Goal: Check status: Check status

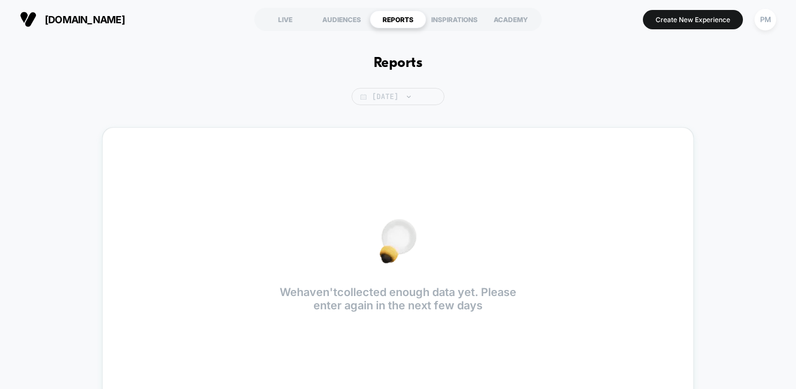
click at [378, 97] on span "[DATE]" at bounding box center [398, 96] width 93 height 17
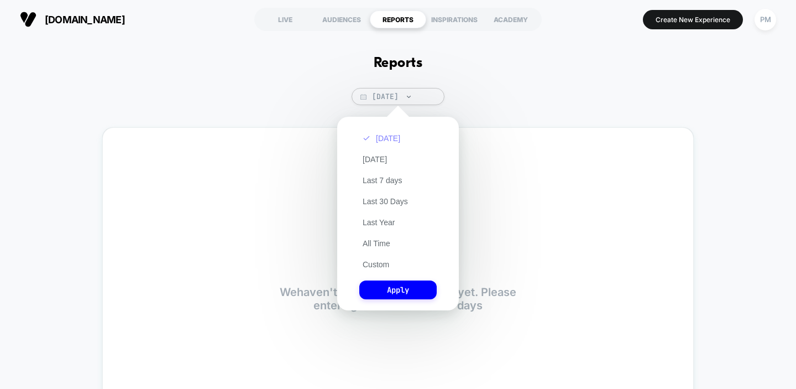
click at [376, 139] on button "[DATE]" at bounding box center [382, 138] width 44 height 10
click at [407, 289] on button "Apply" at bounding box center [398, 289] width 77 height 19
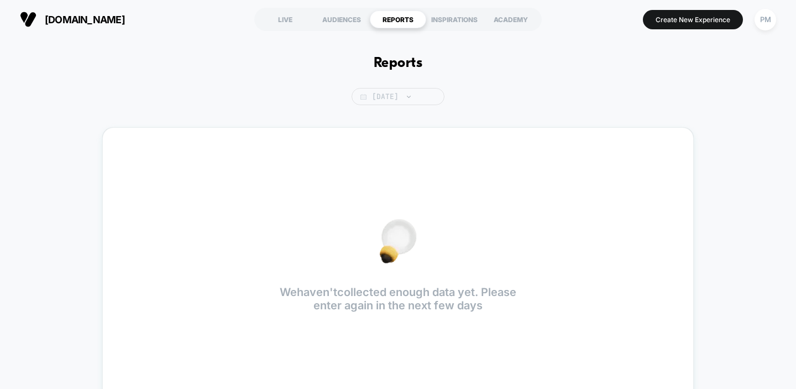
click at [403, 101] on span "[DATE]" at bounding box center [398, 96] width 93 height 17
select select "*"
select select "****"
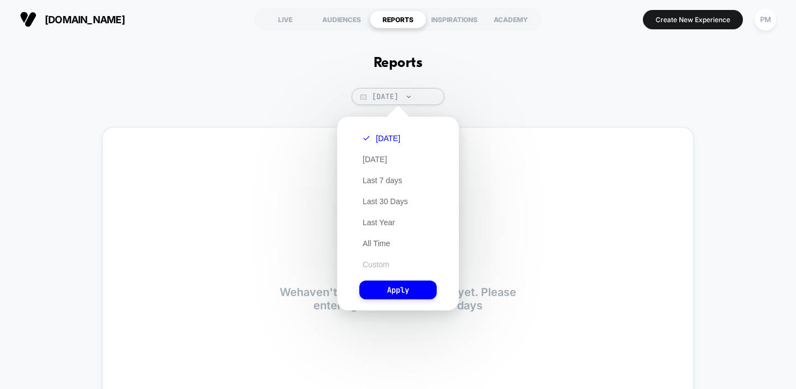
click at [378, 261] on button "Custom" at bounding box center [376, 264] width 33 height 10
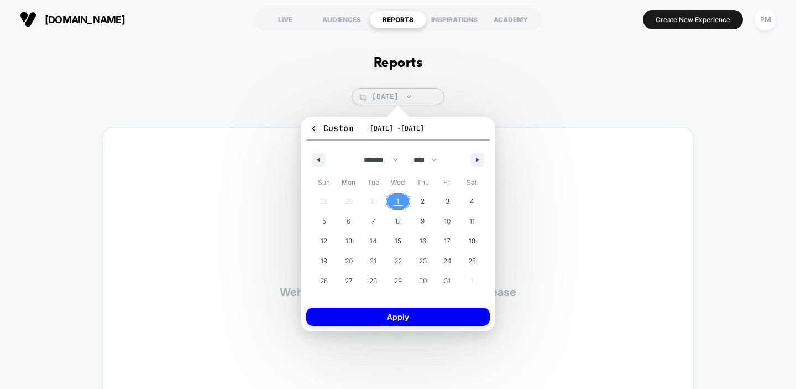
click at [400, 199] on span "1" at bounding box center [398, 201] width 25 height 14
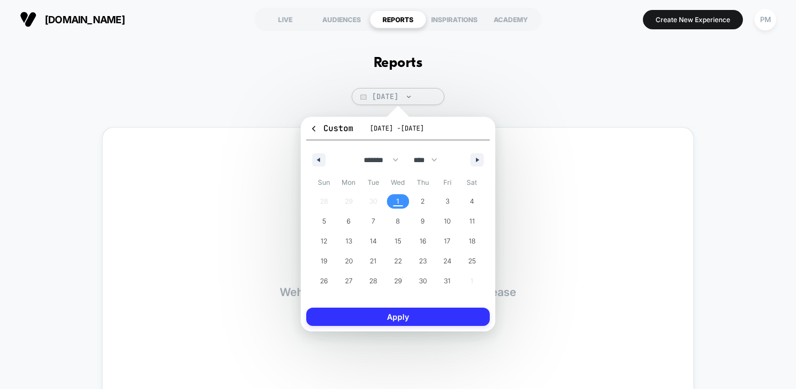
click at [392, 316] on button "Apply" at bounding box center [398, 317] width 184 height 18
